Goal: Task Accomplishment & Management: Use online tool/utility

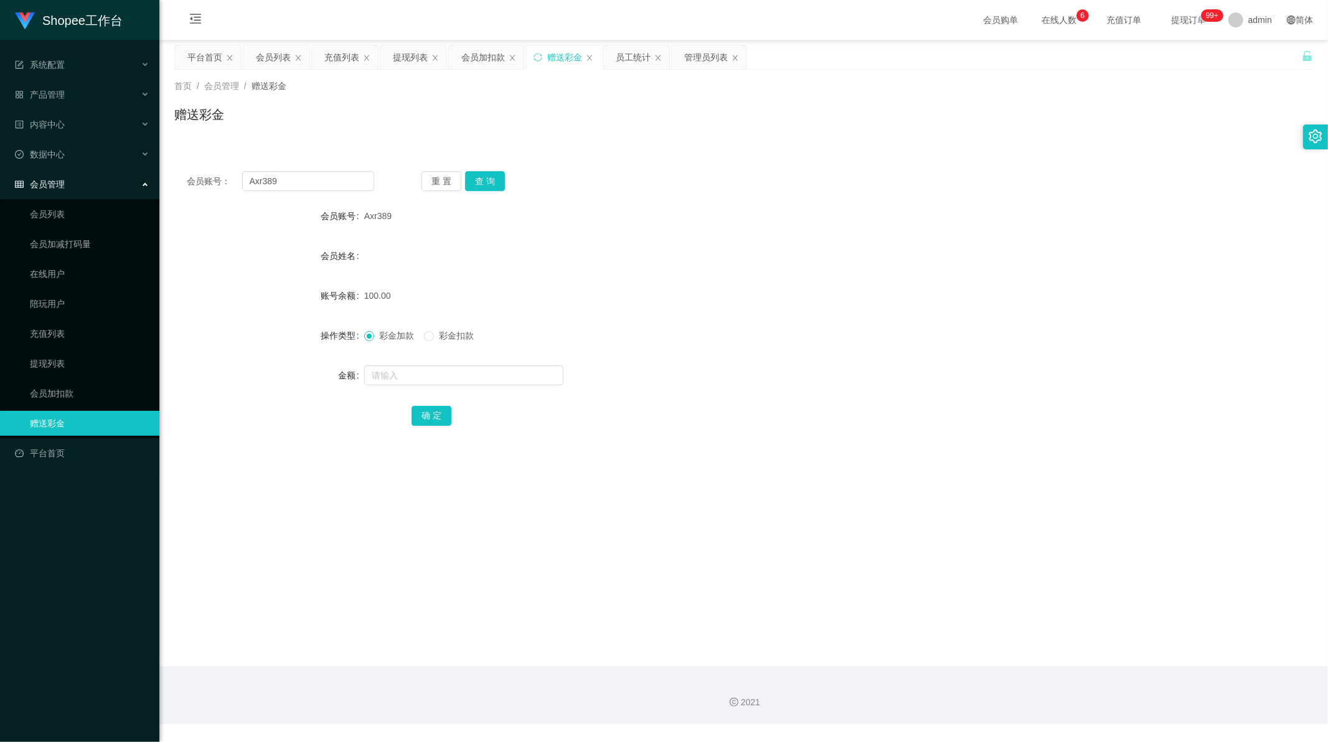
scroll to position [1, 0]
click at [313, 181] on input "Axr389" at bounding box center [308, 181] width 133 height 20
drag, startPoint x: 313, startPoint y: 181, endPoint x: 443, endPoint y: 173, distance: 130.3
click at [316, 181] on input "Axr389" at bounding box center [308, 181] width 133 height 20
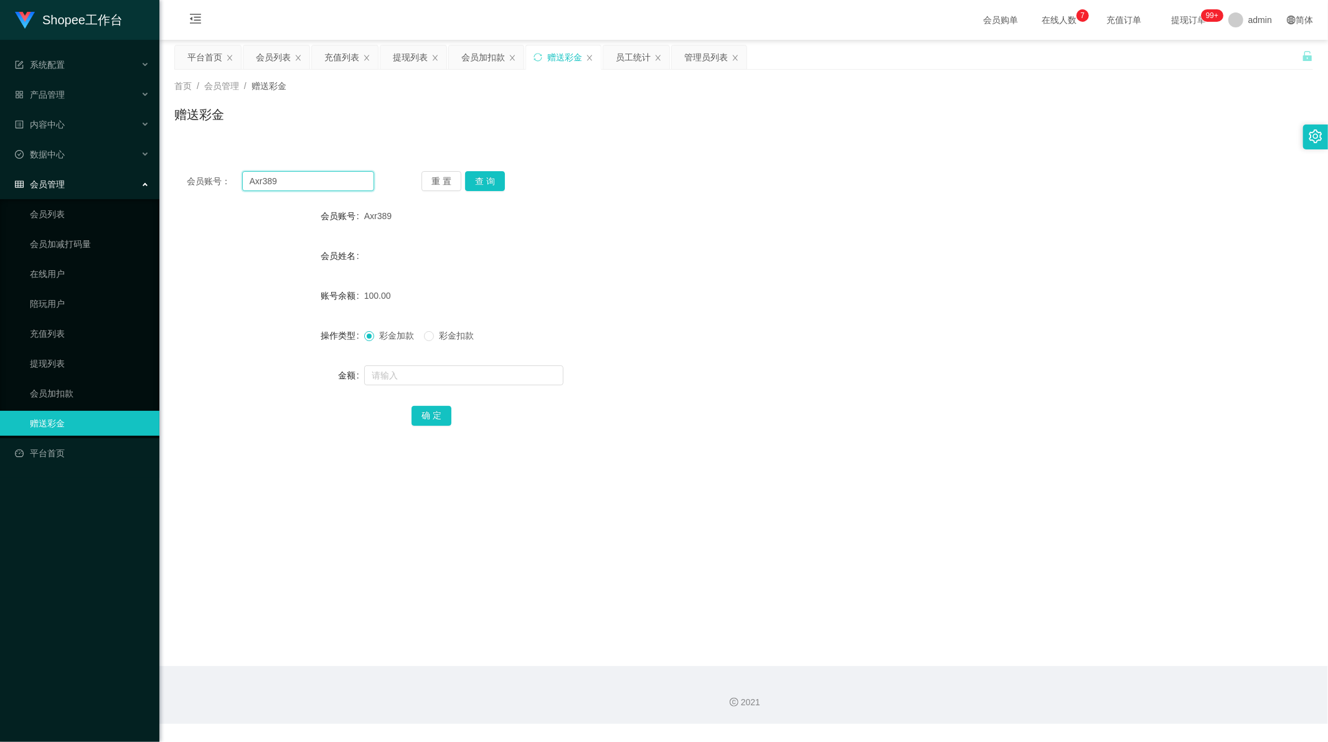
paste input "130881Vicky"
type input "130881Vicky"
drag, startPoint x: 483, startPoint y: 179, endPoint x: 471, endPoint y: 303, distance: 125.1
click at [482, 179] on button "查 询" at bounding box center [485, 181] width 40 height 20
click at [414, 365] on input "text" at bounding box center [463, 375] width 199 height 20
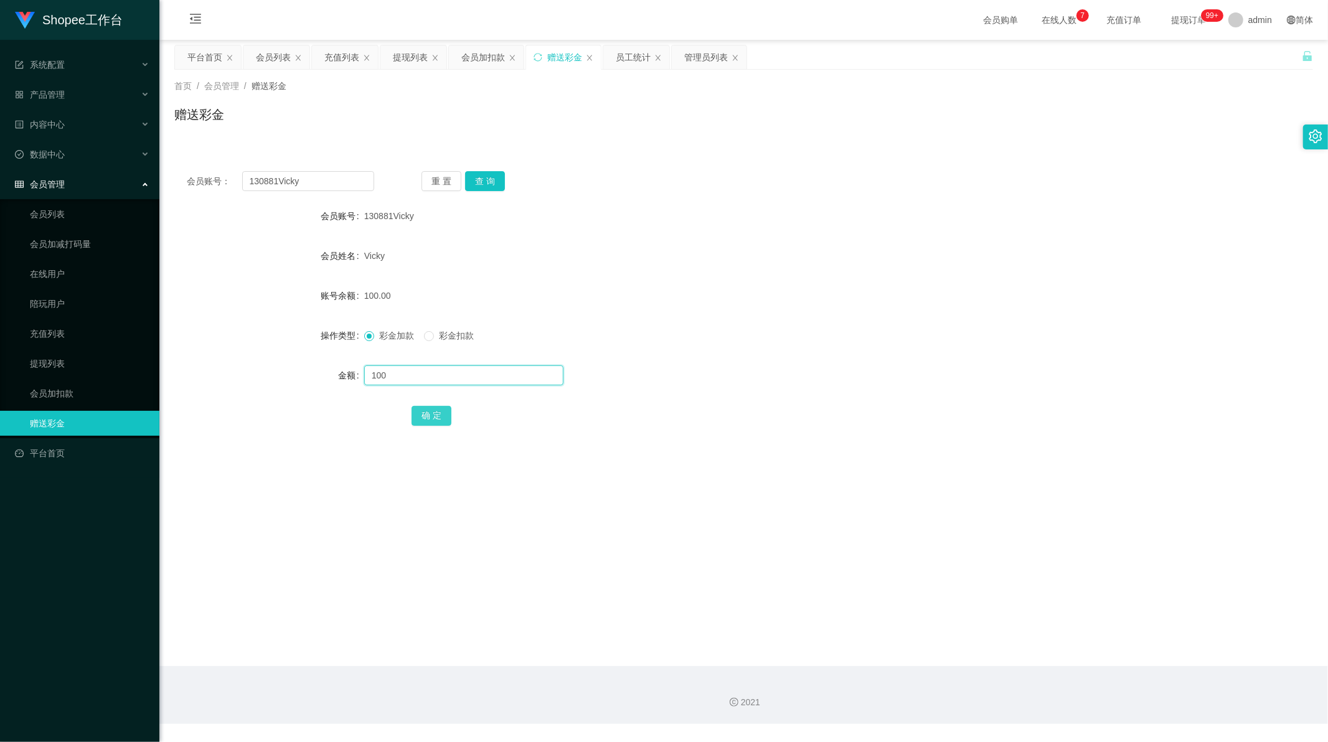
type input "100"
click at [422, 418] on button "确 定" at bounding box center [431, 416] width 40 height 20
